Goal: Information Seeking & Learning: Learn about a topic

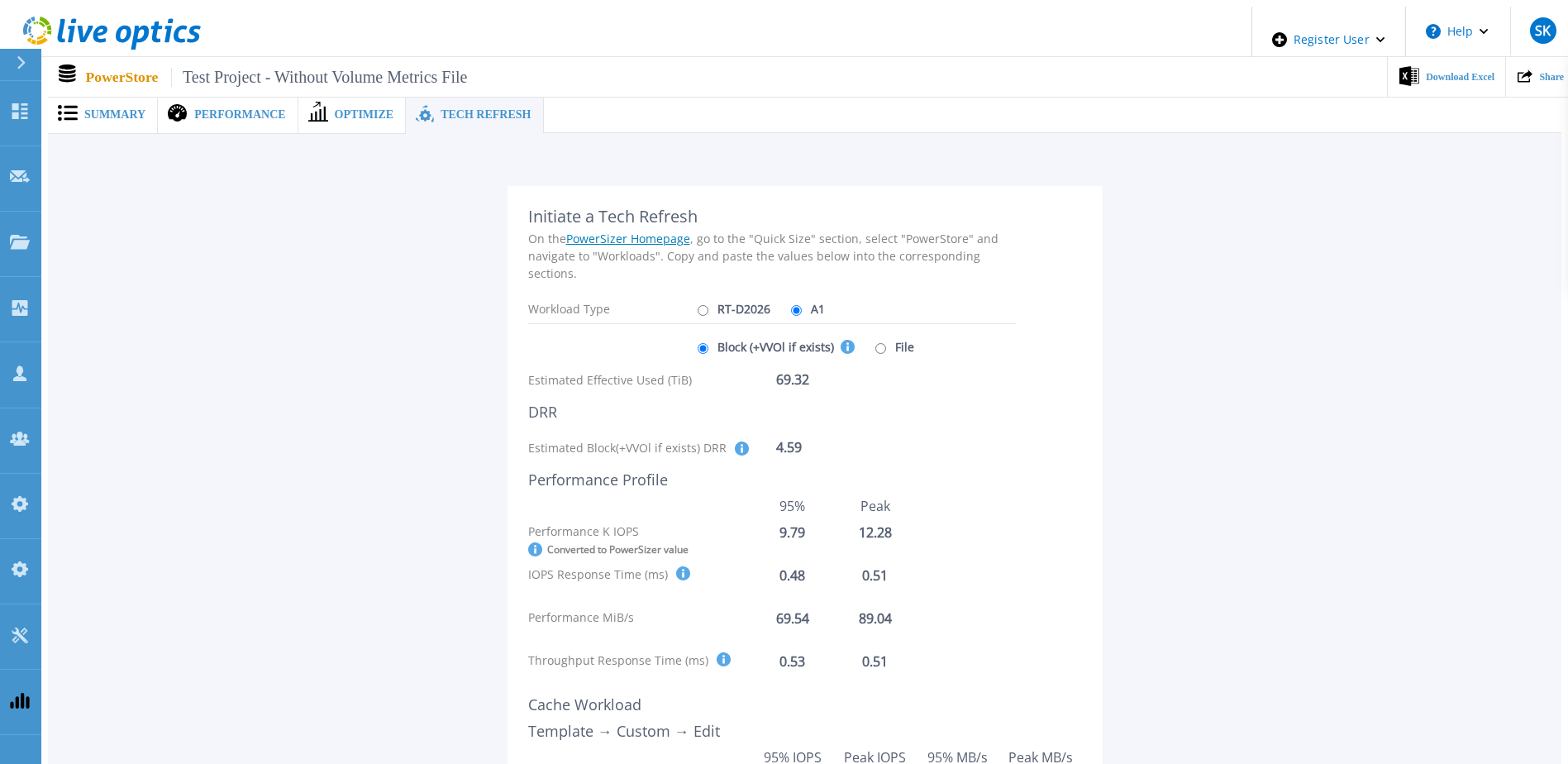
click at [254, 109] on span "Performance" at bounding box center [240, 115] width 91 height 12
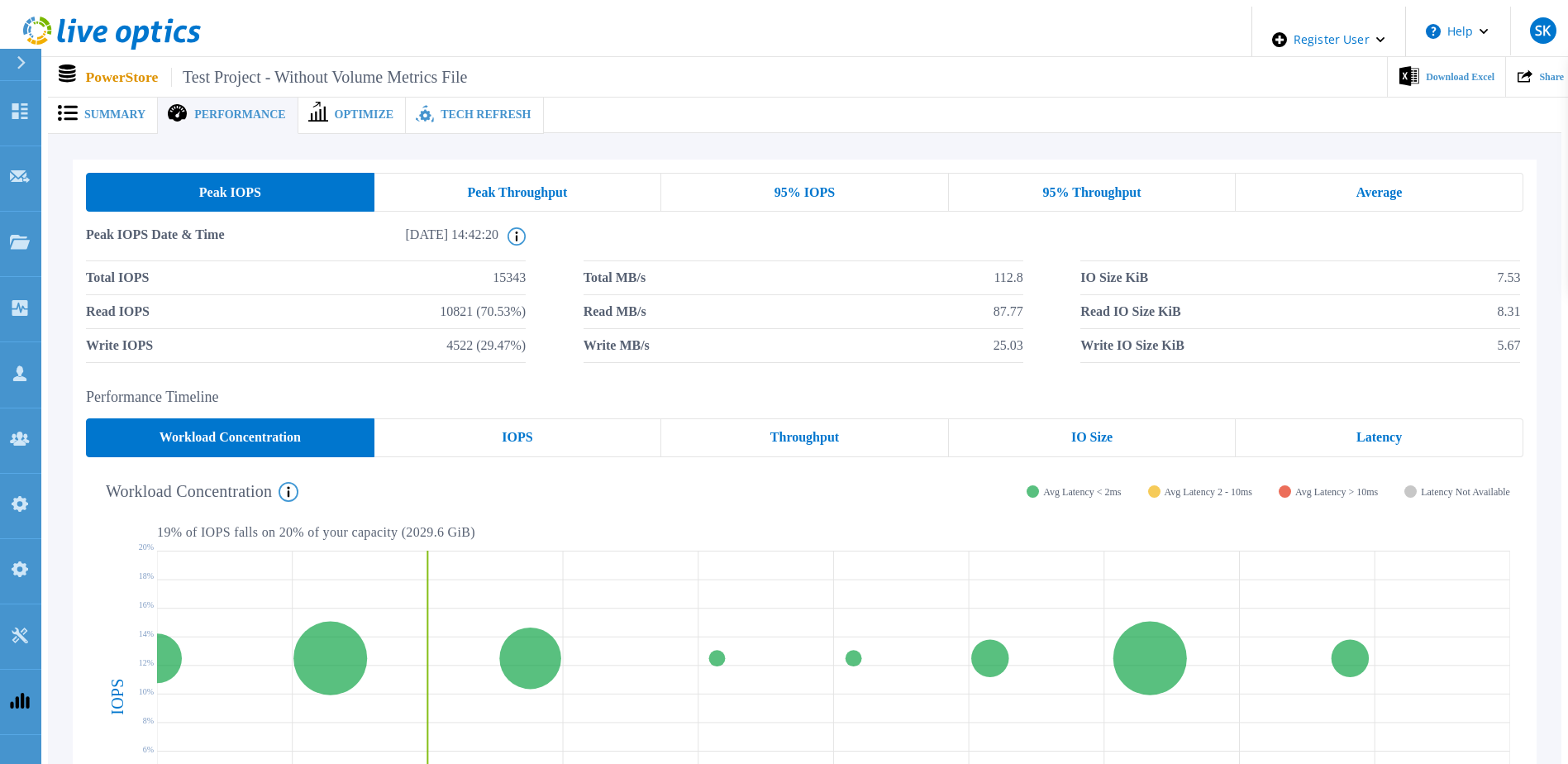
click at [84, 109] on span "Summary" at bounding box center [115, 115] width 61 height 12
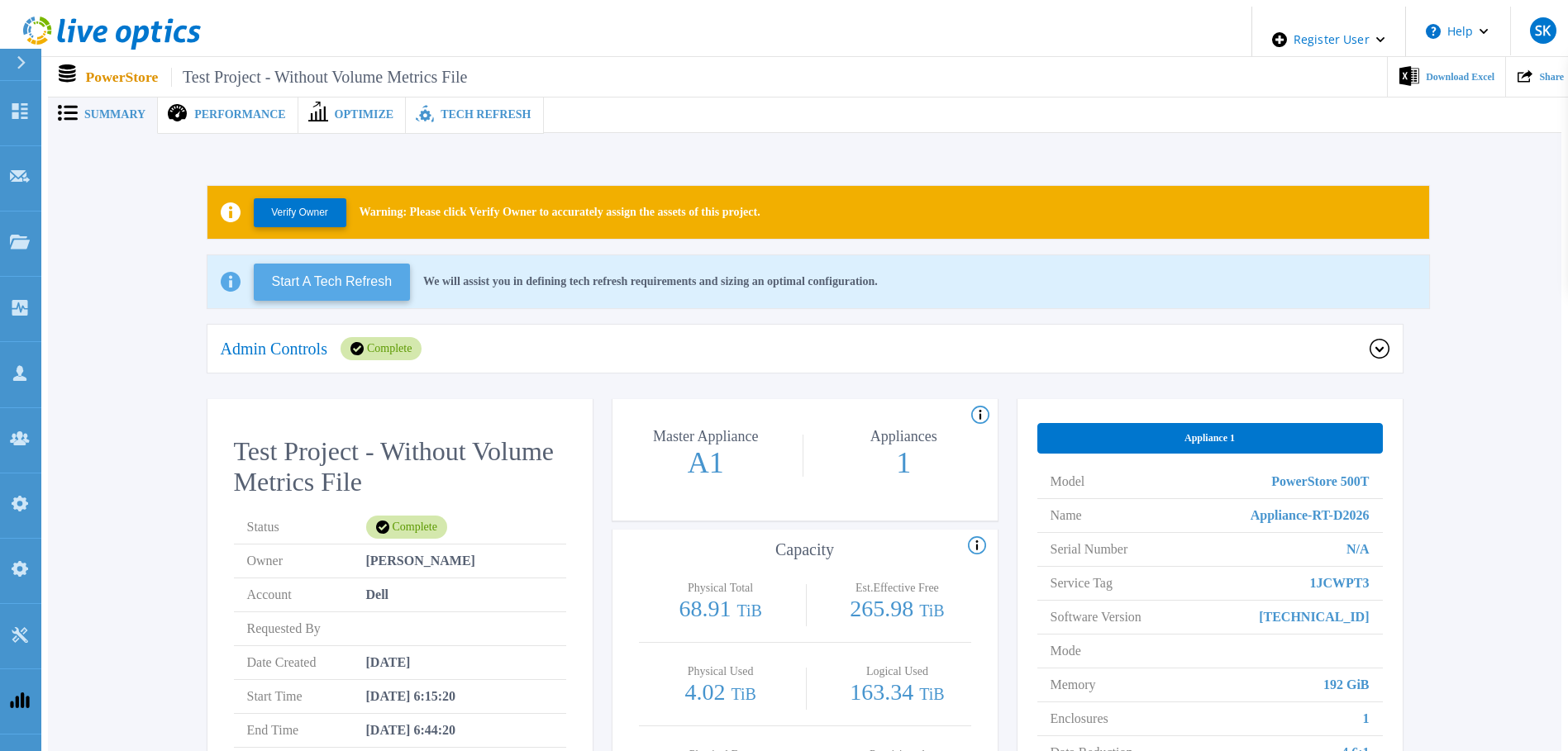
click at [303, 266] on button "Start A Tech Refresh" at bounding box center [333, 282] width 157 height 37
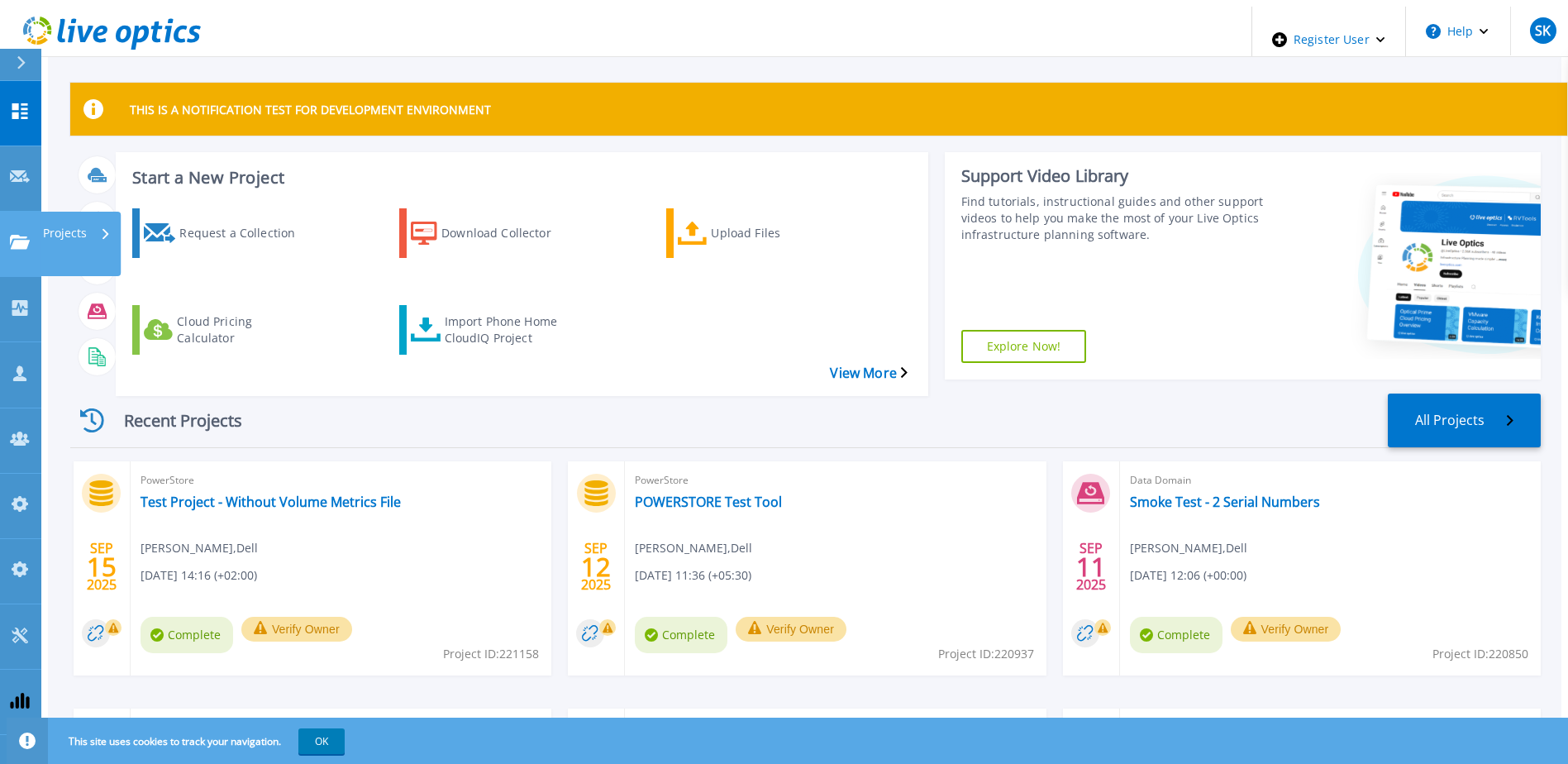
click at [16, 212] on link "Projects Projects" at bounding box center [20, 244] width 41 height 65
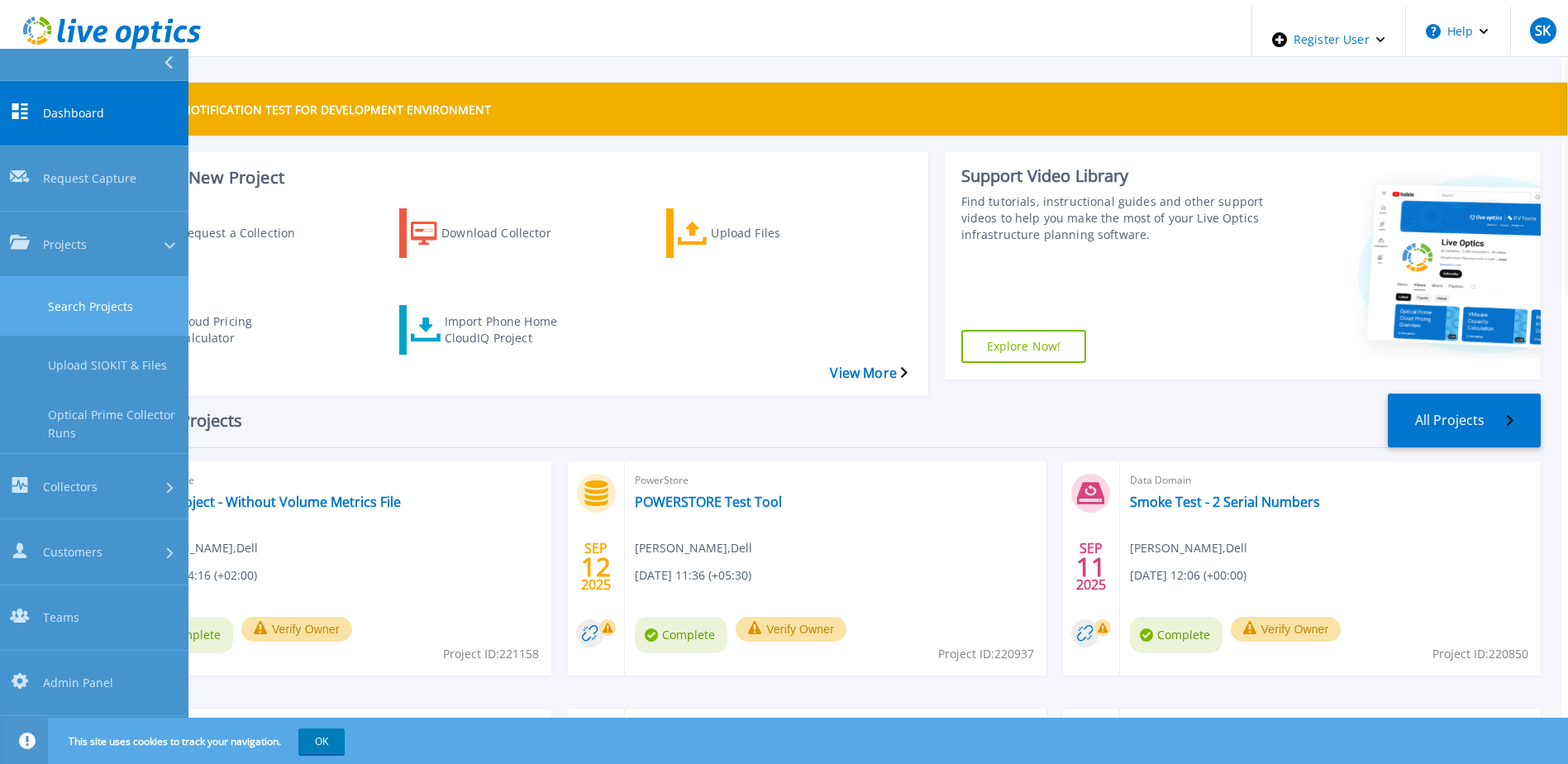
click at [115, 277] on link "Search Projects" at bounding box center [94, 306] width 189 height 58
